Goal: Task Accomplishment & Management: Complete application form

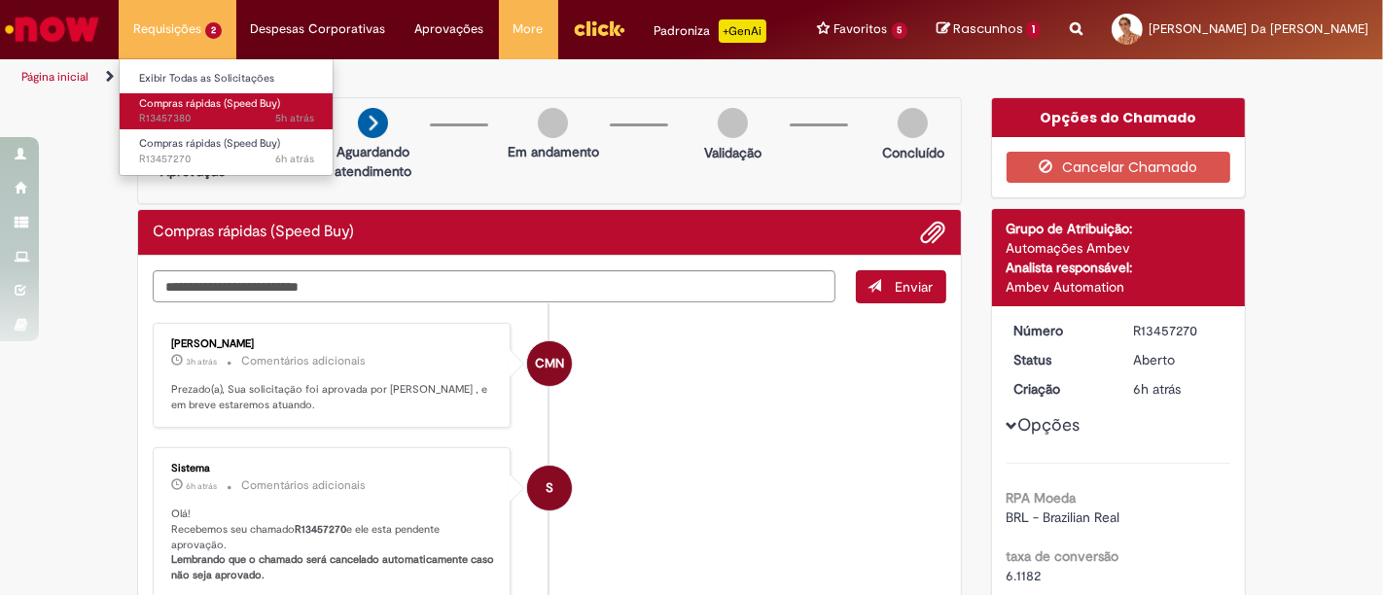
click at [159, 111] on span "5h atrás 5 horas atrás R13457380" at bounding box center [226, 119] width 175 height 16
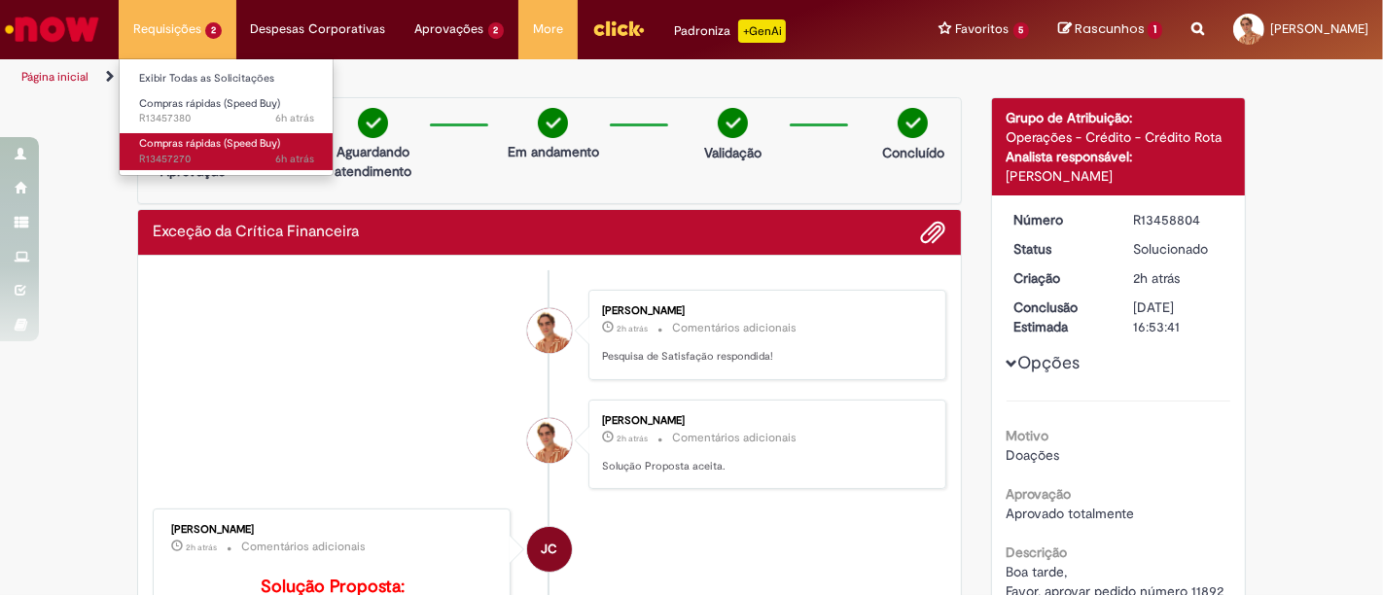
click at [192, 142] on span "Compras rápidas (Speed Buy)" at bounding box center [209, 143] width 141 height 15
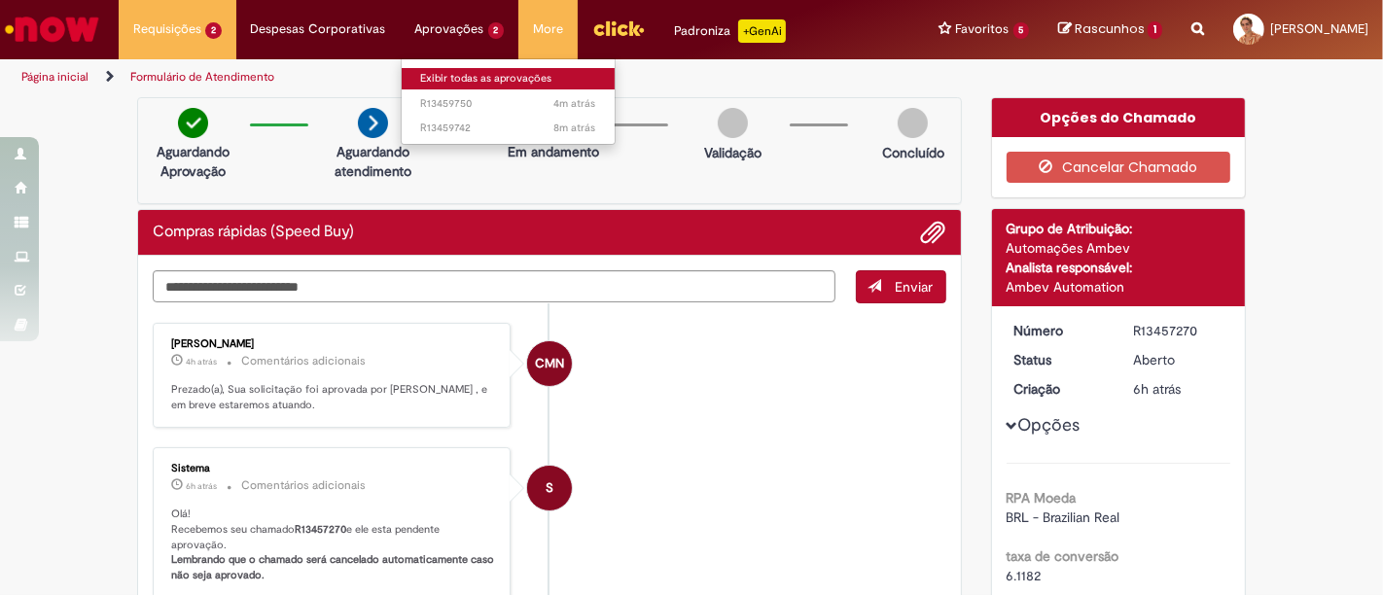
click at [459, 82] on link "Exibir todas as aprovações" at bounding box center [509, 78] width 214 height 21
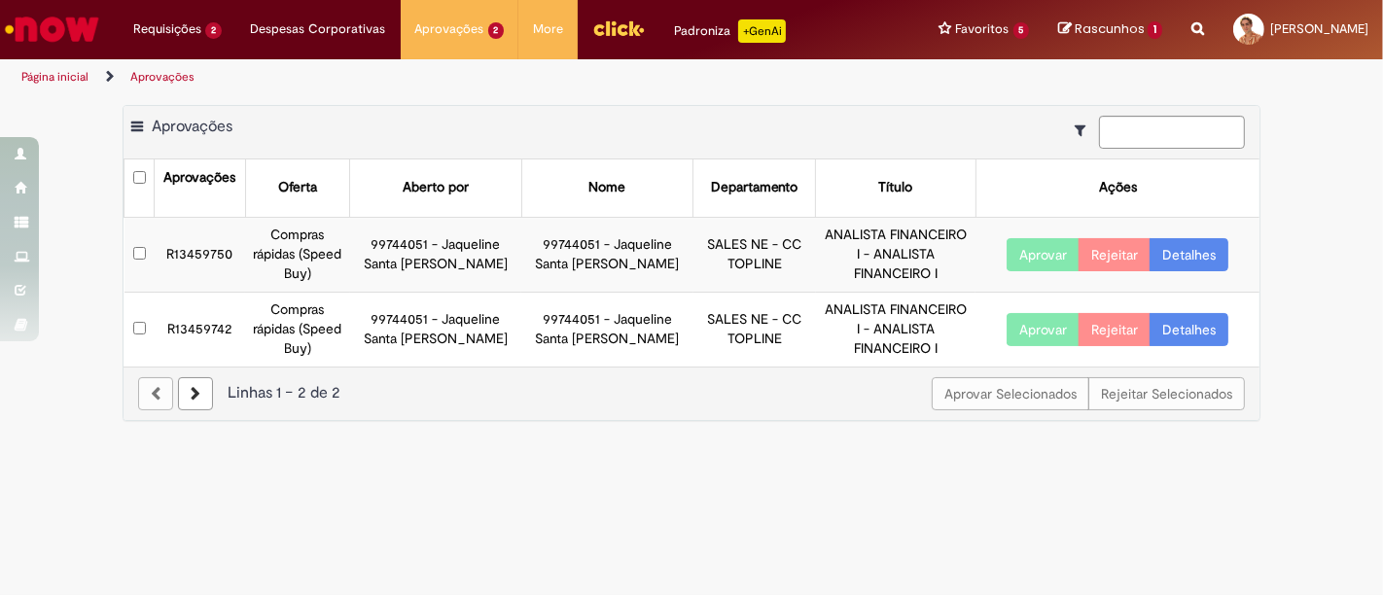
click at [1207, 250] on link "Detalhes" at bounding box center [1188, 254] width 79 height 33
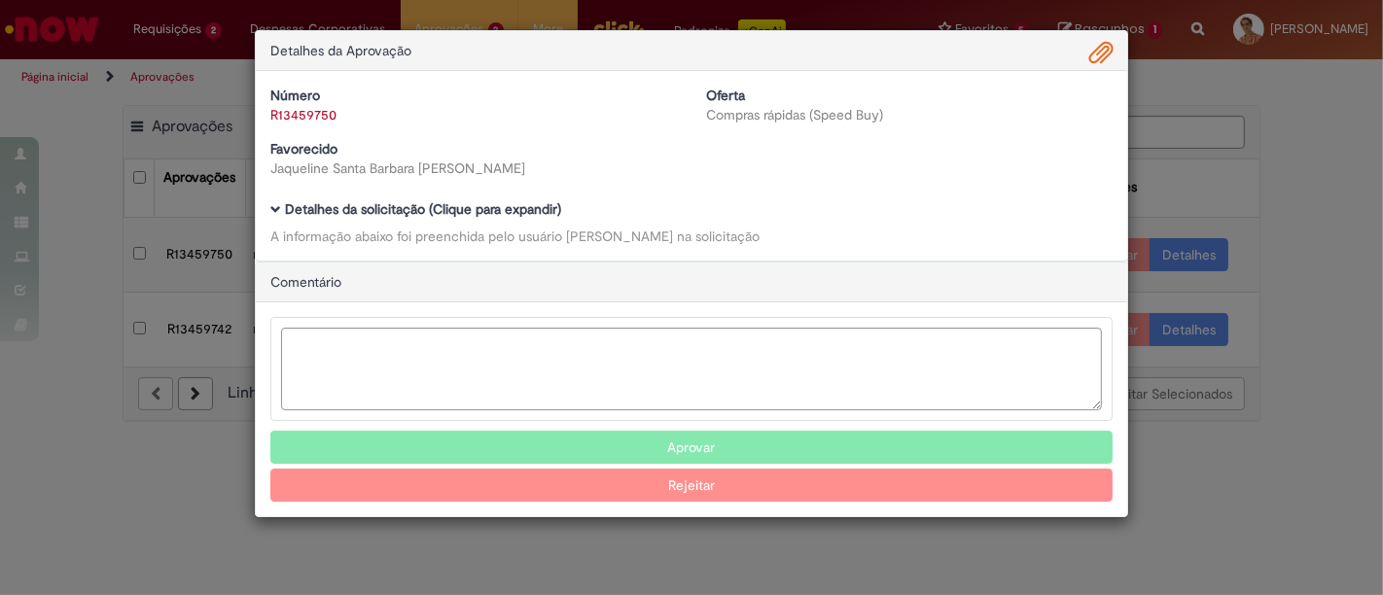
click at [375, 213] on b "Detalhes da solicitação (Clique para expandir)" at bounding box center [423, 209] width 276 height 18
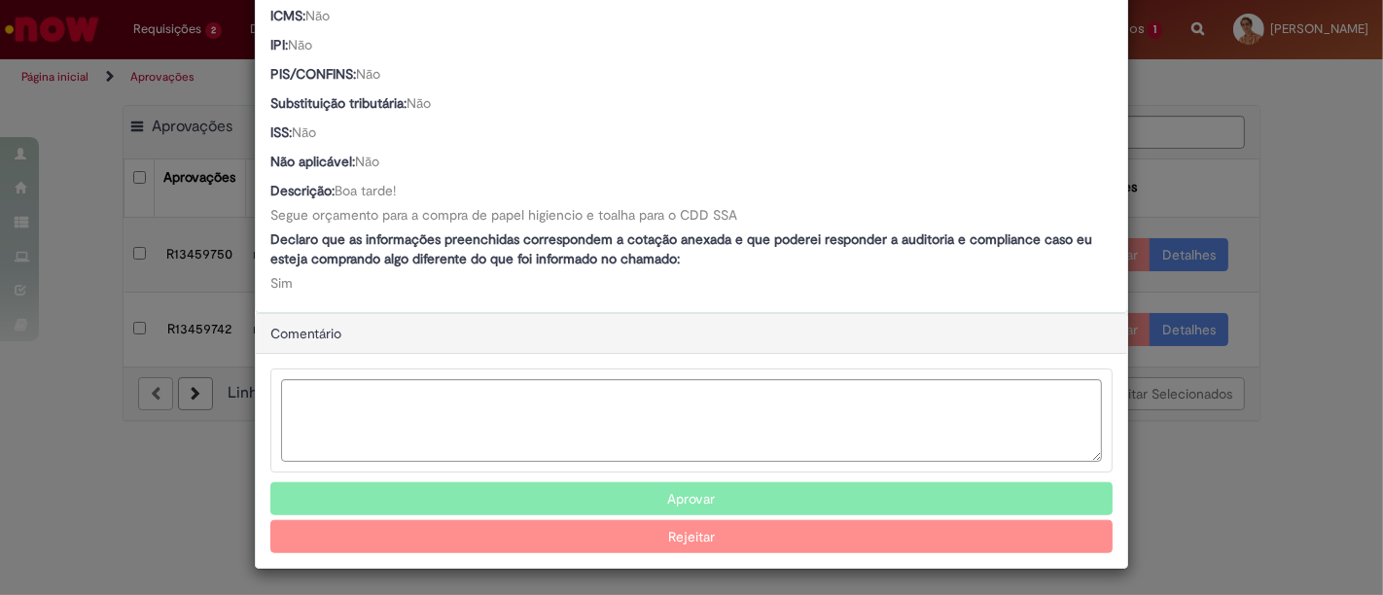
scroll to position [1348, 0]
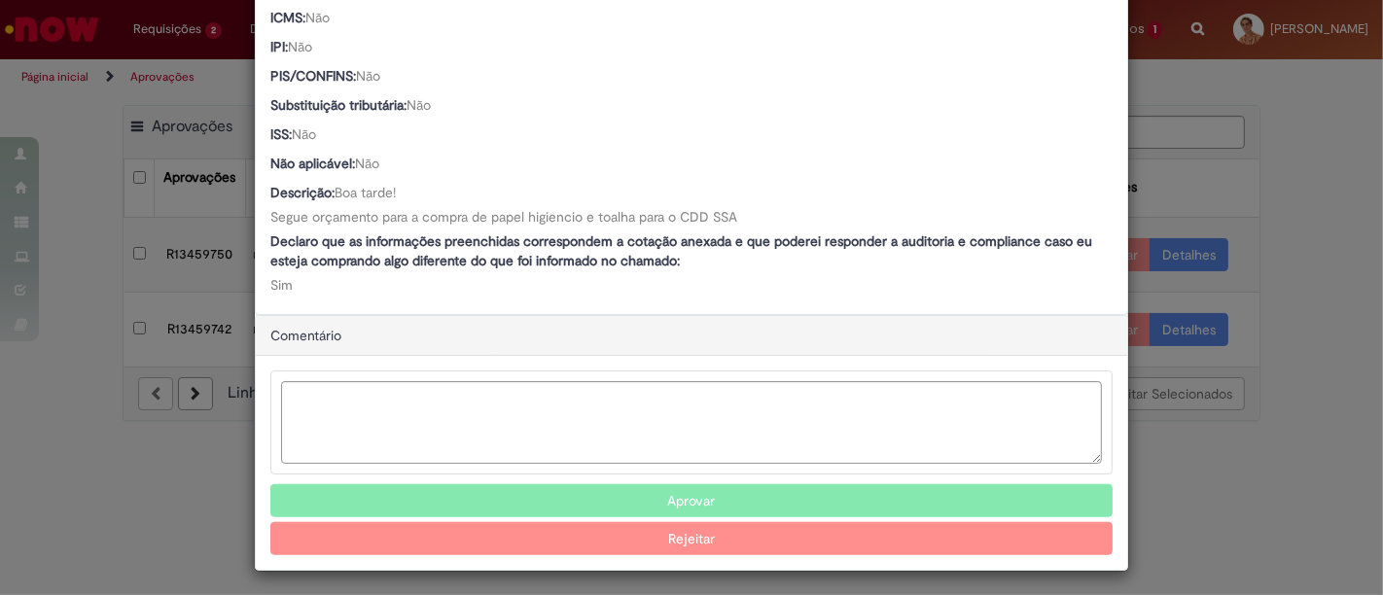
click at [639, 498] on button "Aprovar" at bounding box center [691, 500] width 842 height 33
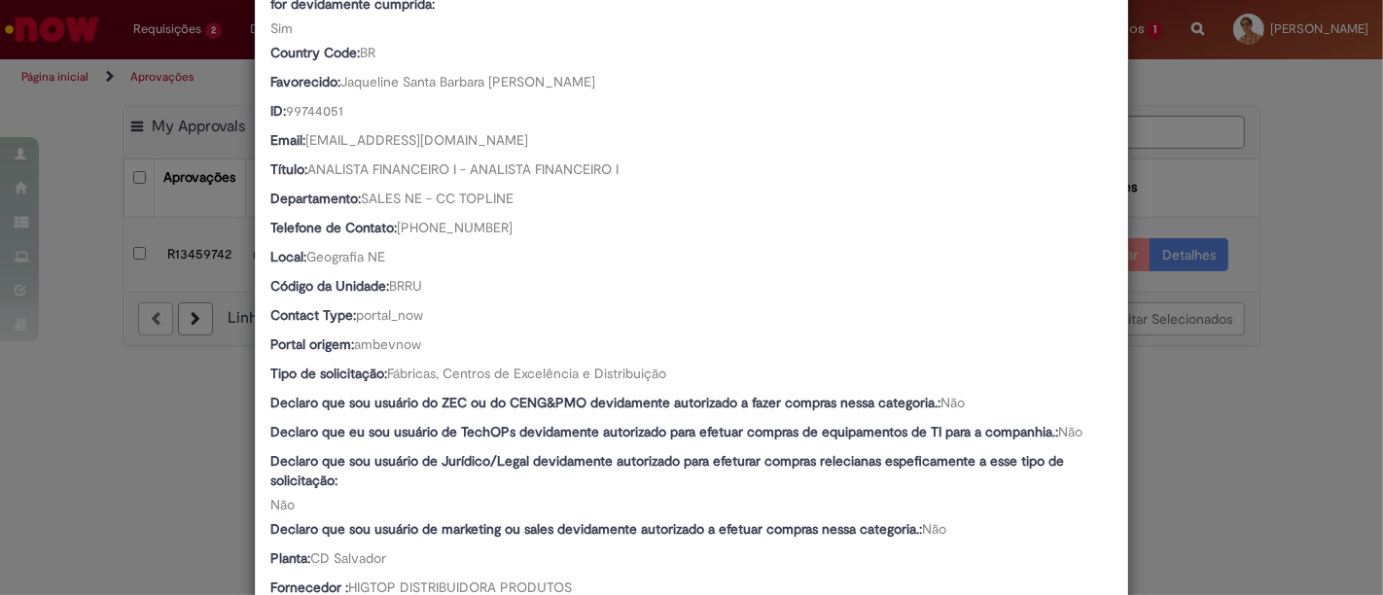
scroll to position [0, 0]
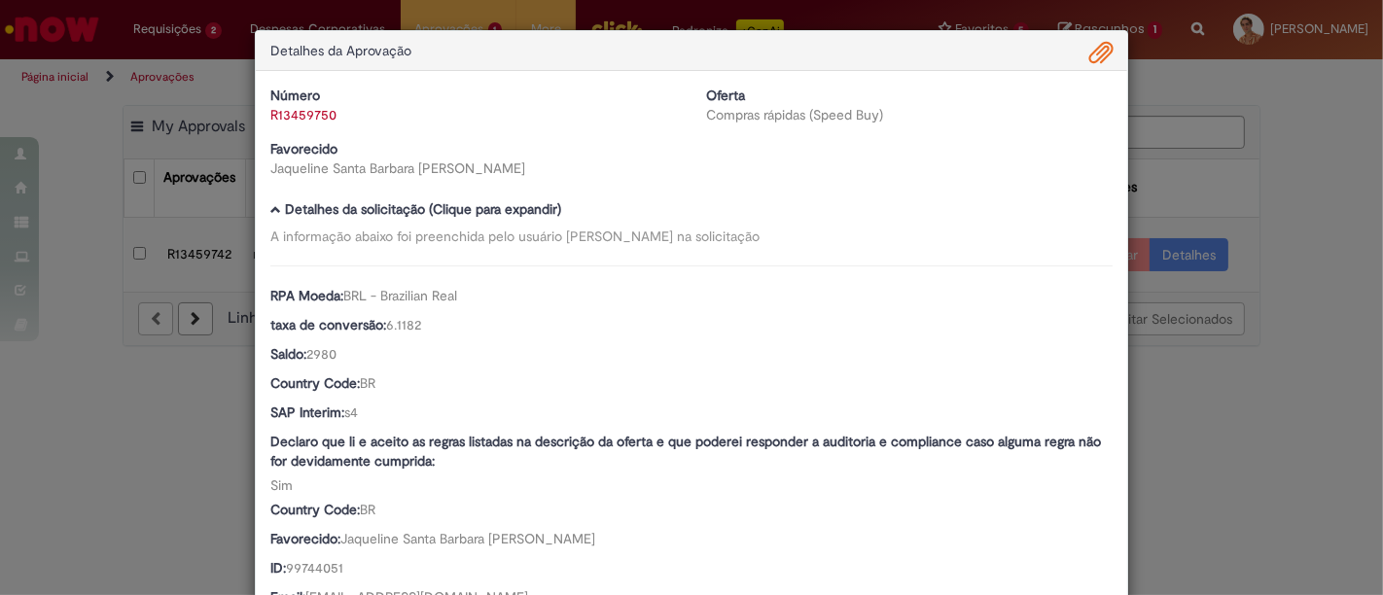
click at [1191, 159] on div "Detalhes da Aprovação Número R13459750 Oferta Compras rápidas (Speed Buy) Favor…" at bounding box center [691, 297] width 1383 height 595
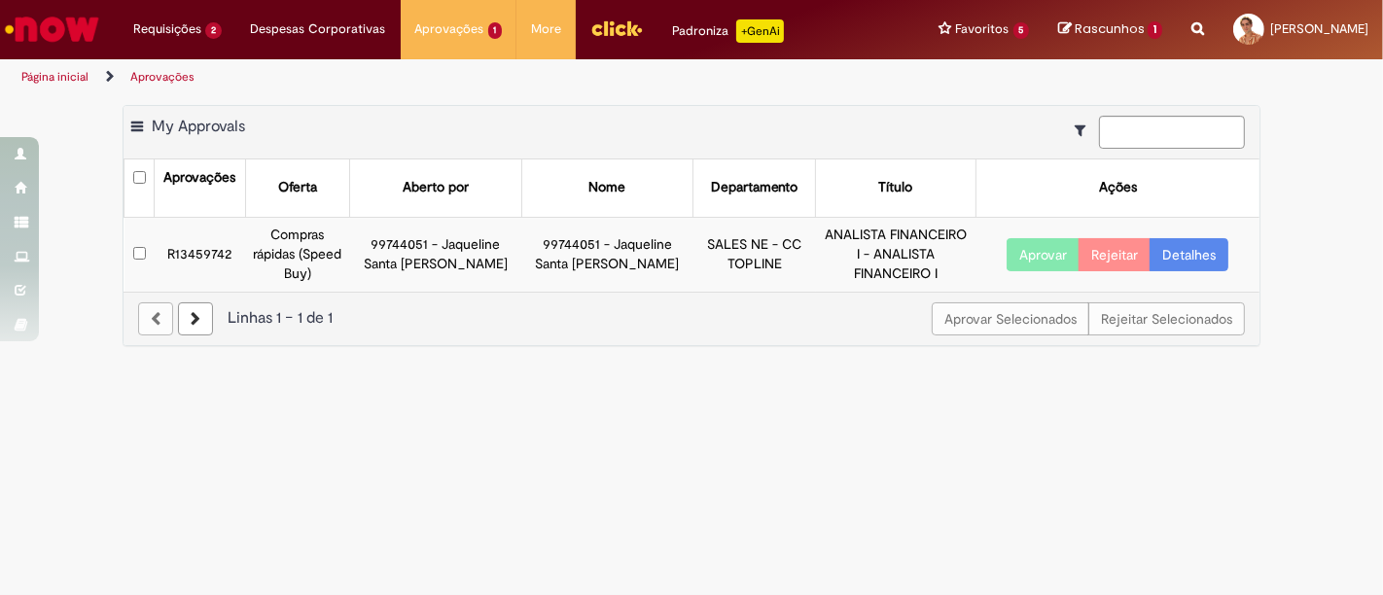
click at [1214, 259] on link "Detalhes" at bounding box center [1188, 254] width 79 height 33
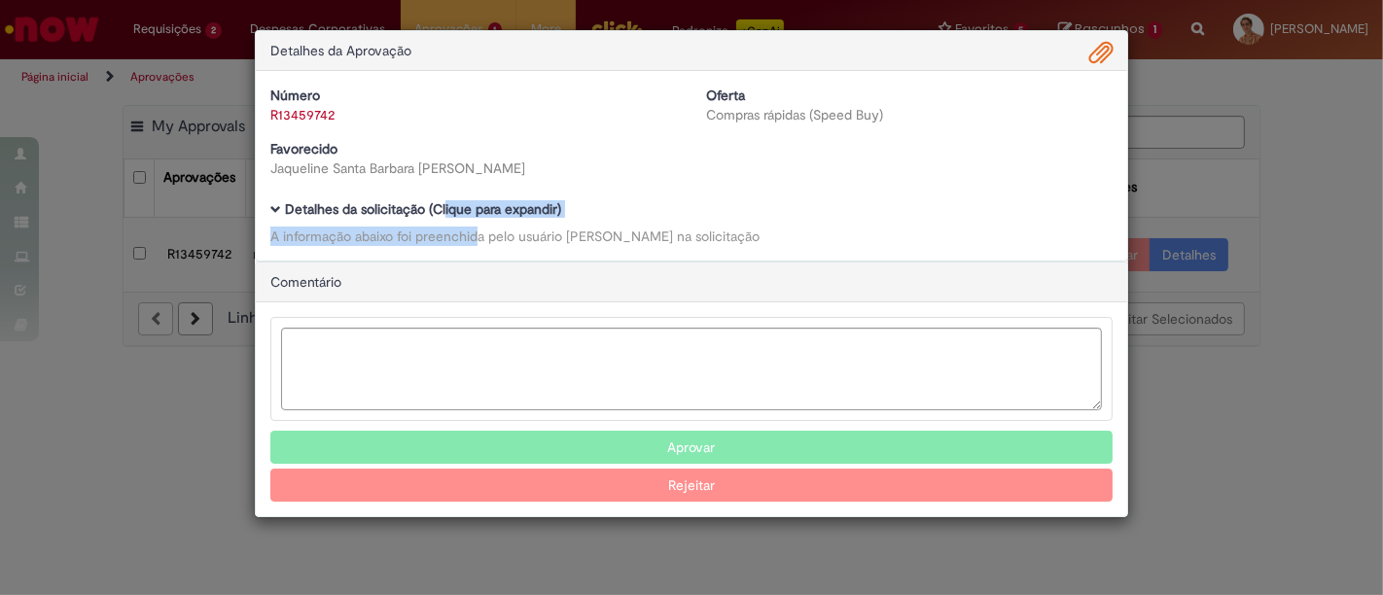
click at [444, 216] on div "Detalhes da solicitação (Clique para expandir) A informação abaixo foi preenchi…" at bounding box center [691, 224] width 842 height 44
click at [444, 216] on b "Detalhes da solicitação (Clique para expandir)" at bounding box center [423, 209] width 276 height 18
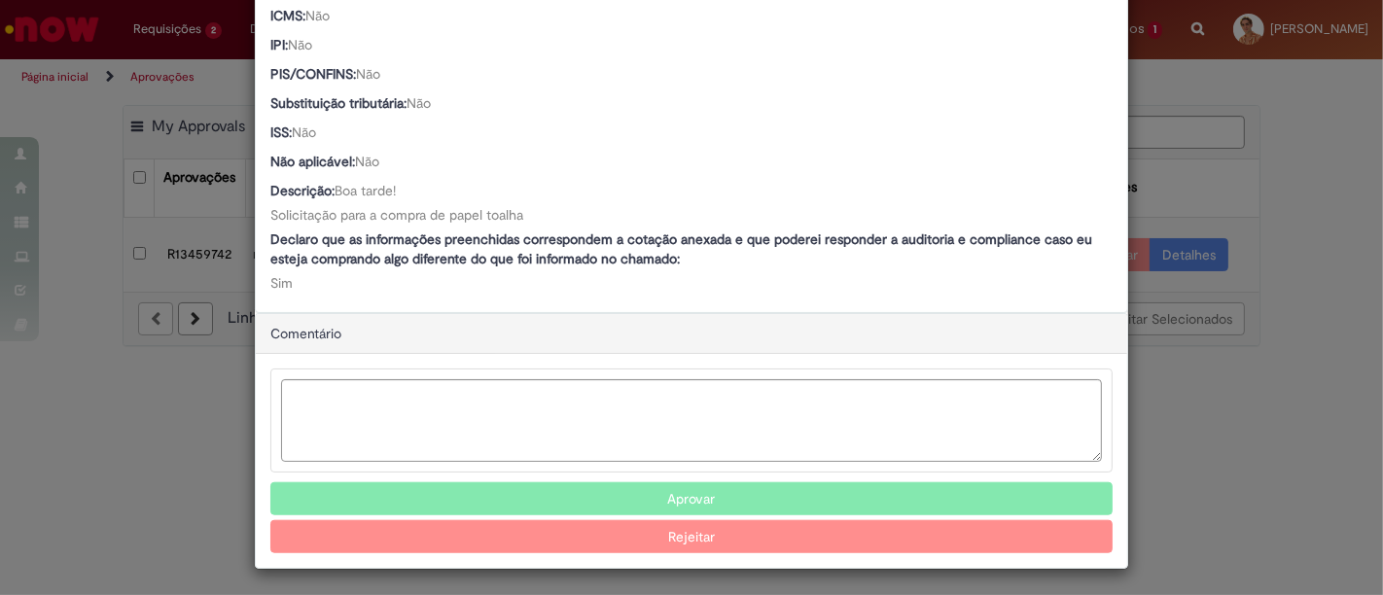
scroll to position [1348, 0]
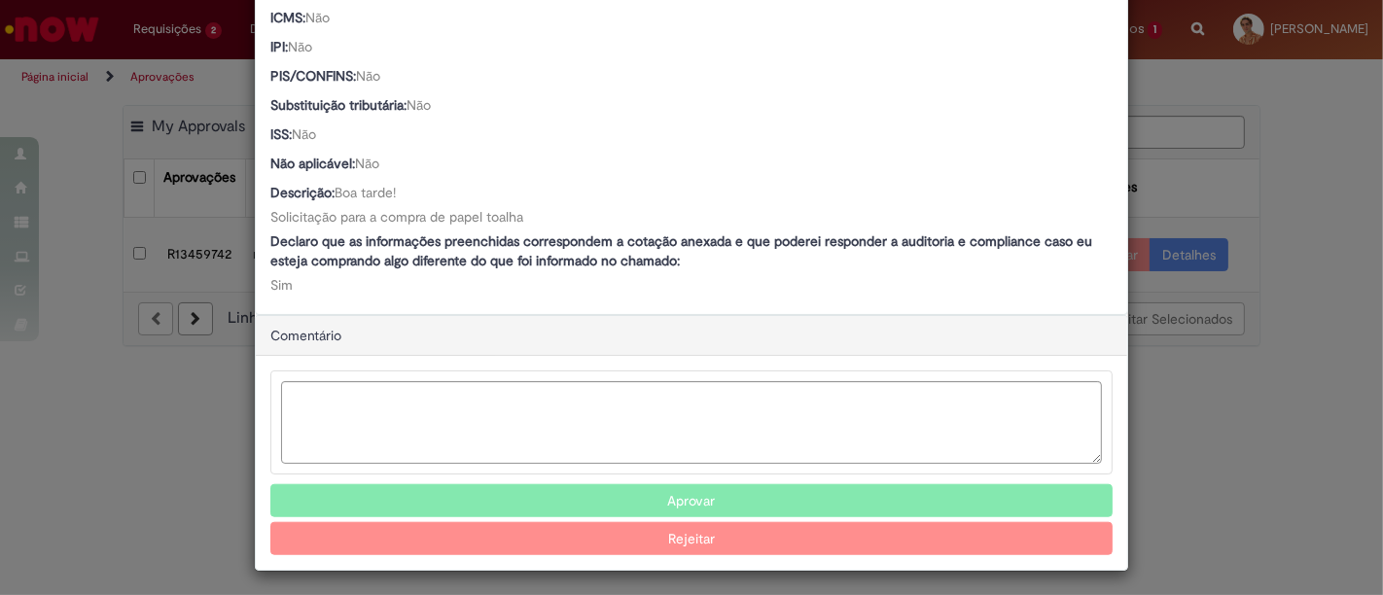
click at [698, 491] on button "Aprovar" at bounding box center [691, 500] width 842 height 33
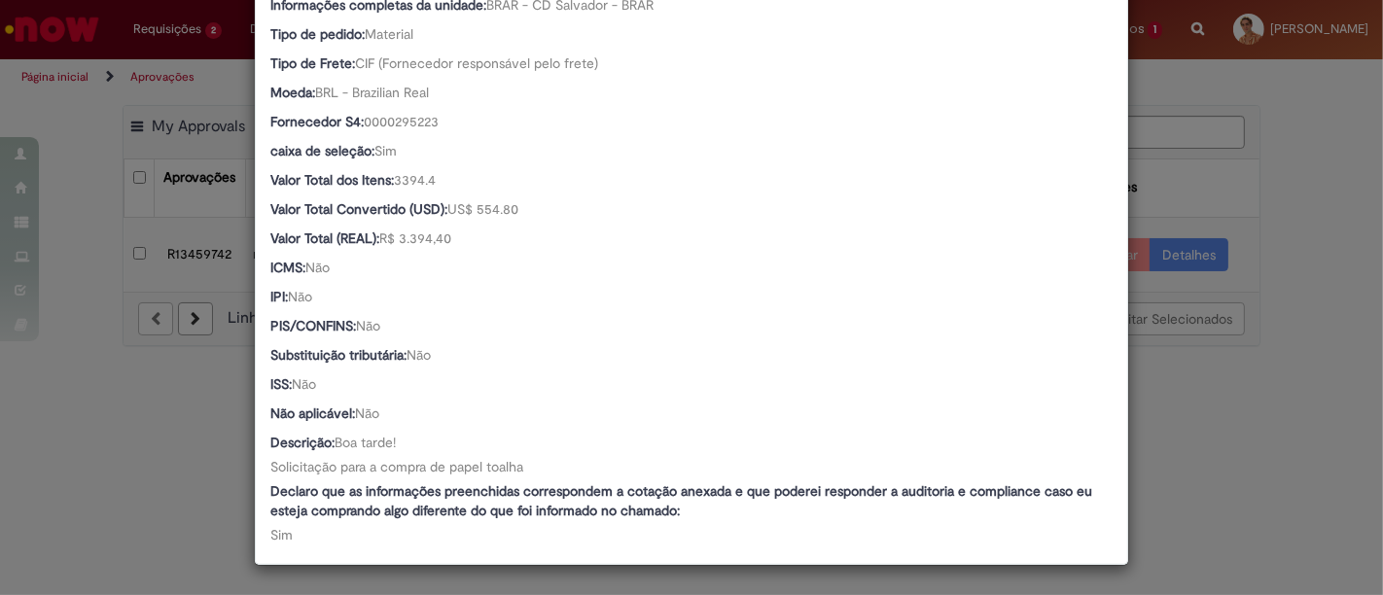
scroll to position [1094, 0]
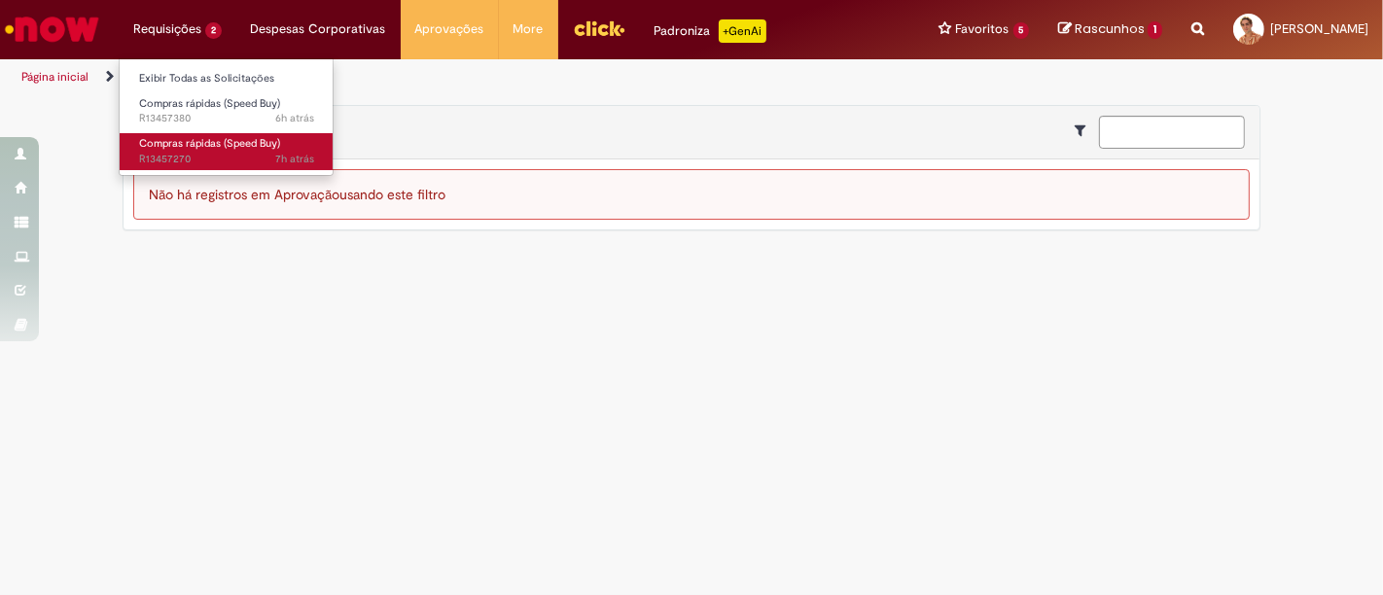
click at [216, 149] on span "Compras rápidas (Speed Buy)" at bounding box center [209, 143] width 141 height 15
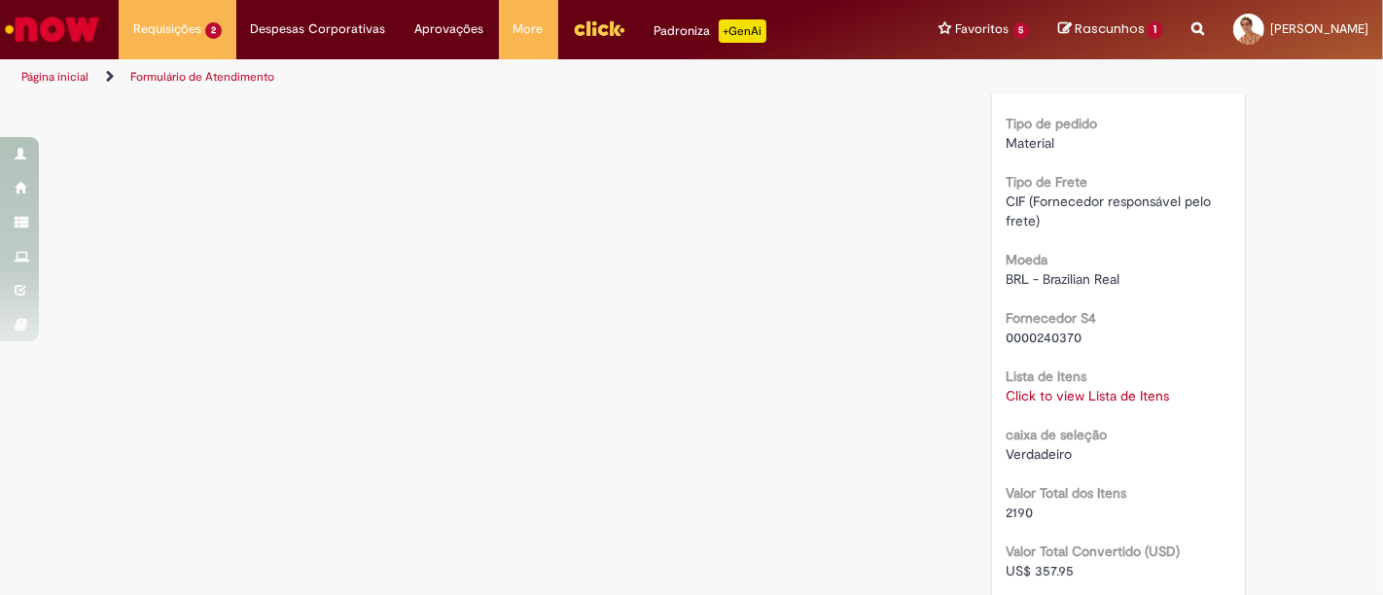
scroll to position [1697, 0]
click at [1029, 395] on link "Click to view Lista de Itens" at bounding box center [1087, 396] width 163 height 18
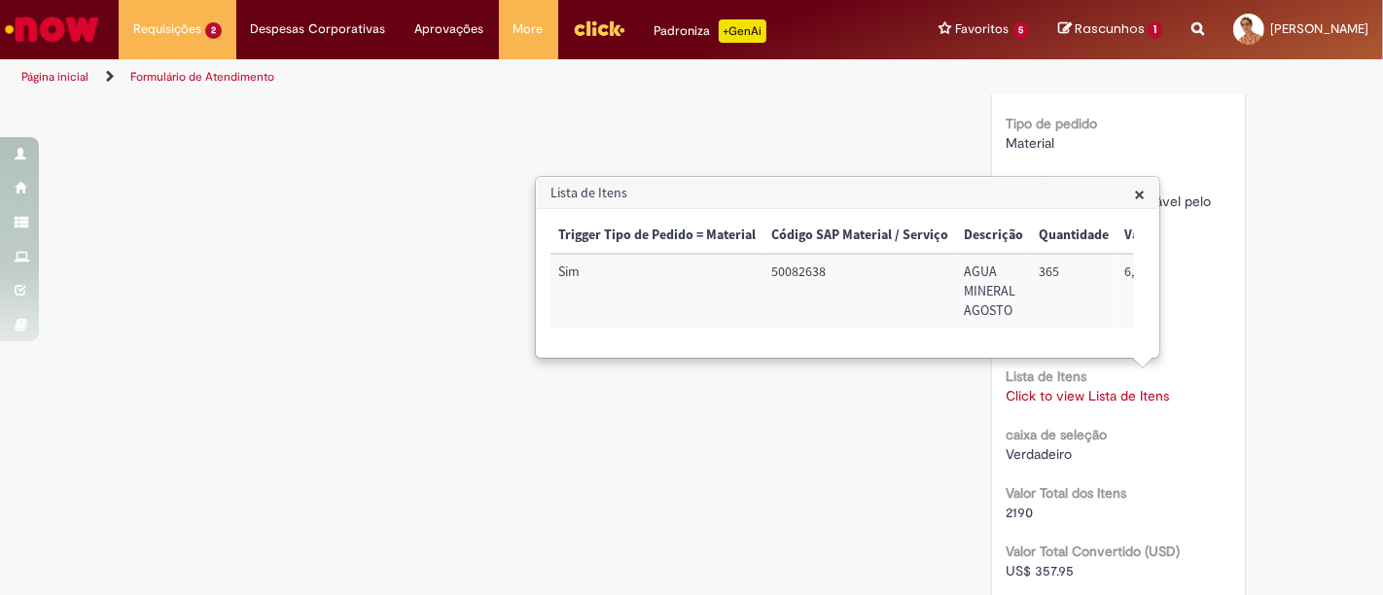
drag, startPoint x: 785, startPoint y: 345, endPoint x: 802, endPoint y: 344, distance: 17.5
click at [802, 344] on div "Trigger Tipo de Pedido = Material Código SAP Material / Serviço Descrição Quant…" at bounding box center [841, 283] width 583 height 130
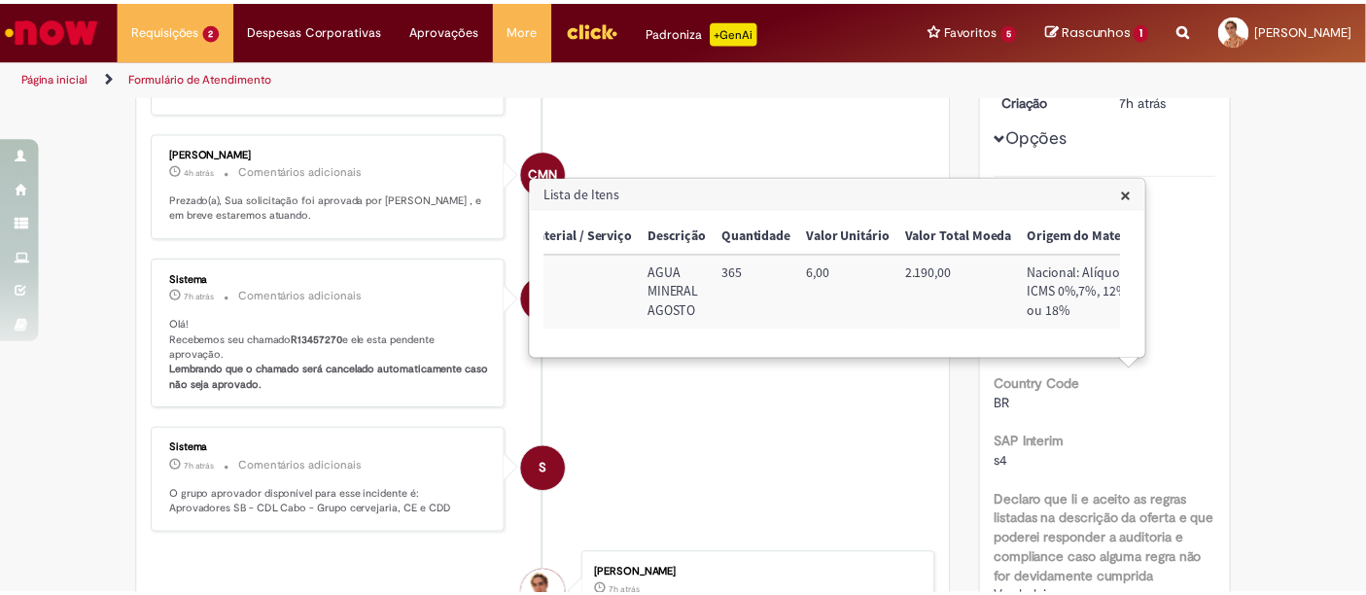
scroll to position [72, 0]
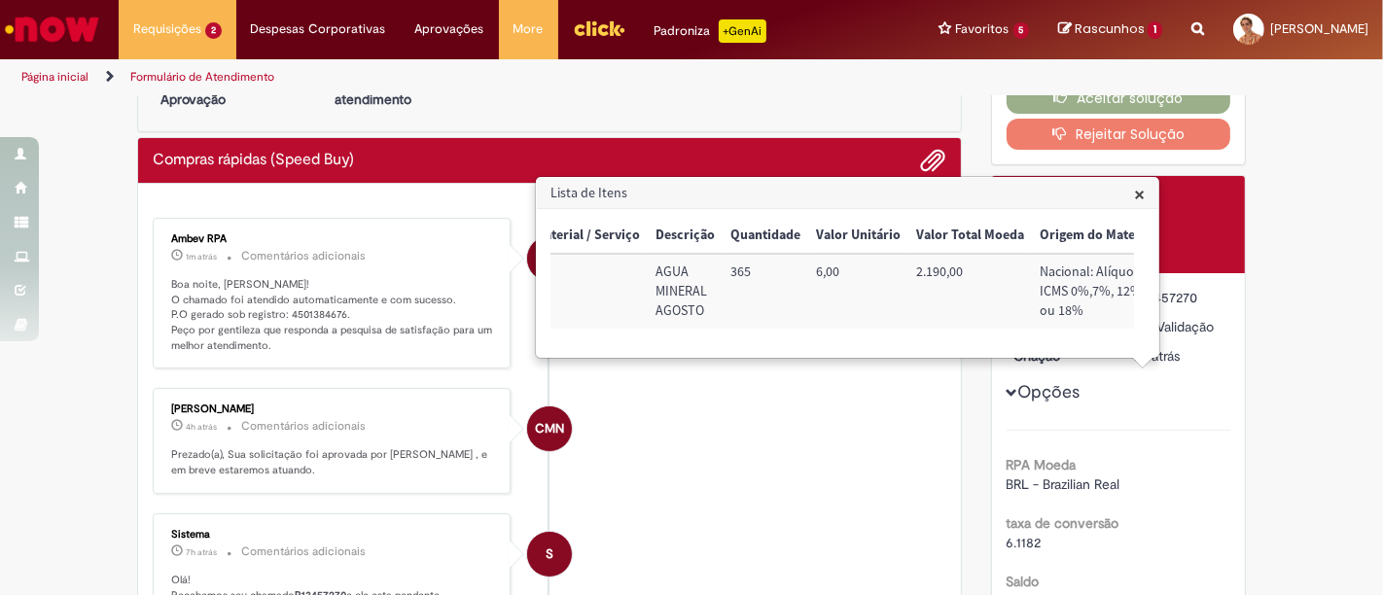
click at [298, 311] on p "Boa noite, [PERSON_NAME]! O chamado foi atendido automaticamente e com sucesso.…" at bounding box center [333, 315] width 324 height 77
copy p "4501384676"
